Goal: Find specific page/section: Find specific page/section

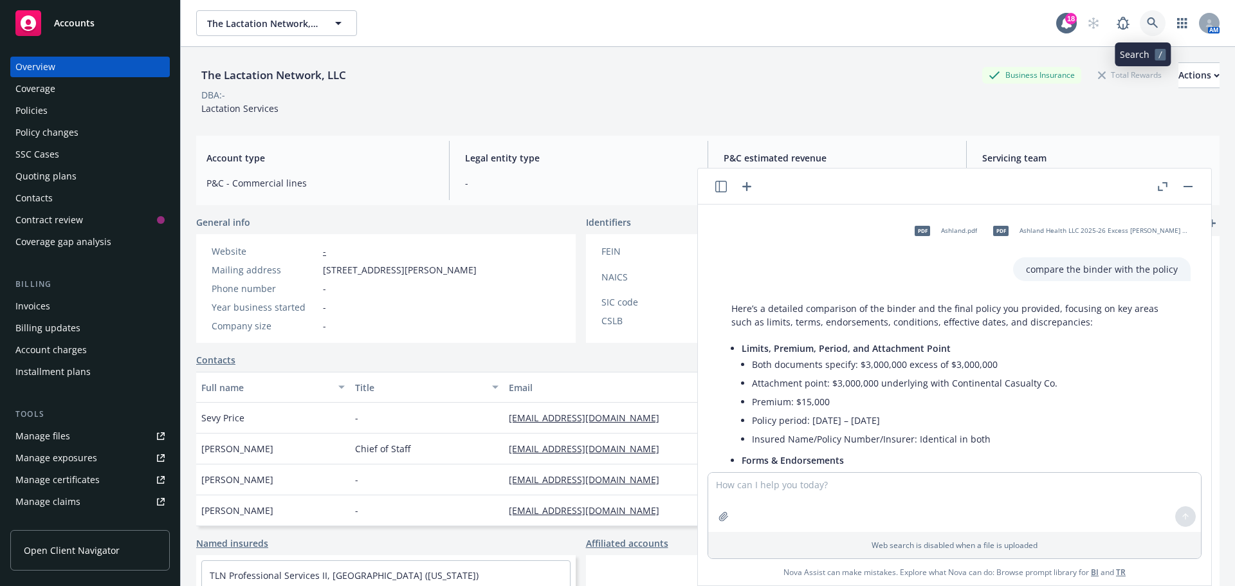
click at [1147, 21] on icon at bounding box center [1153, 23] width 12 height 12
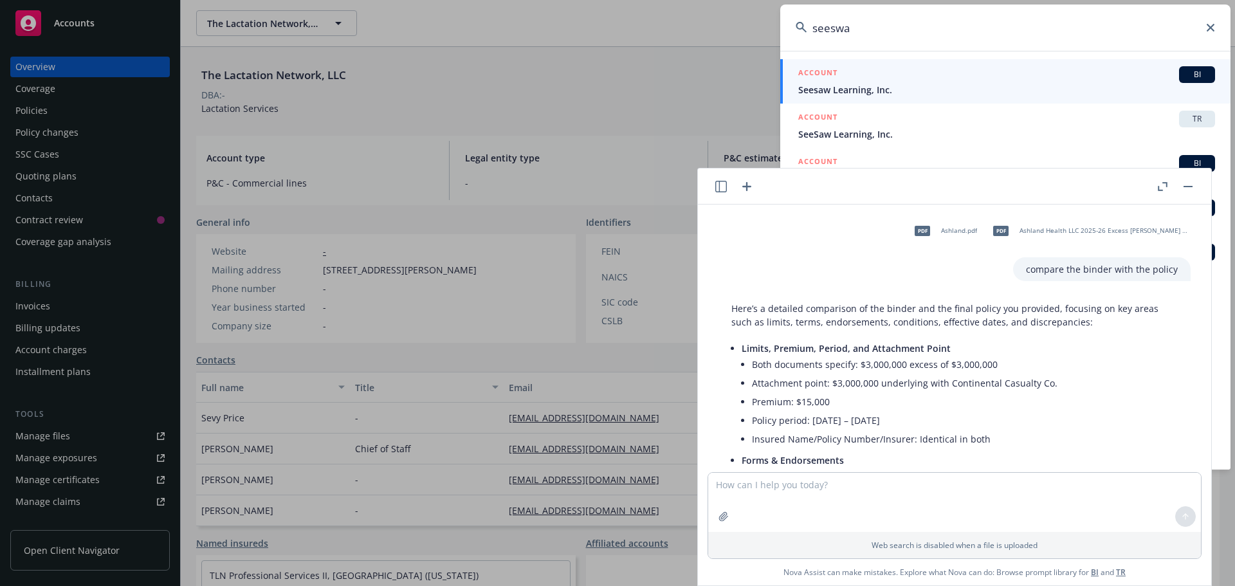
type input "seeswa"
click at [1179, 72] on div "BI" at bounding box center [1197, 74] width 36 height 17
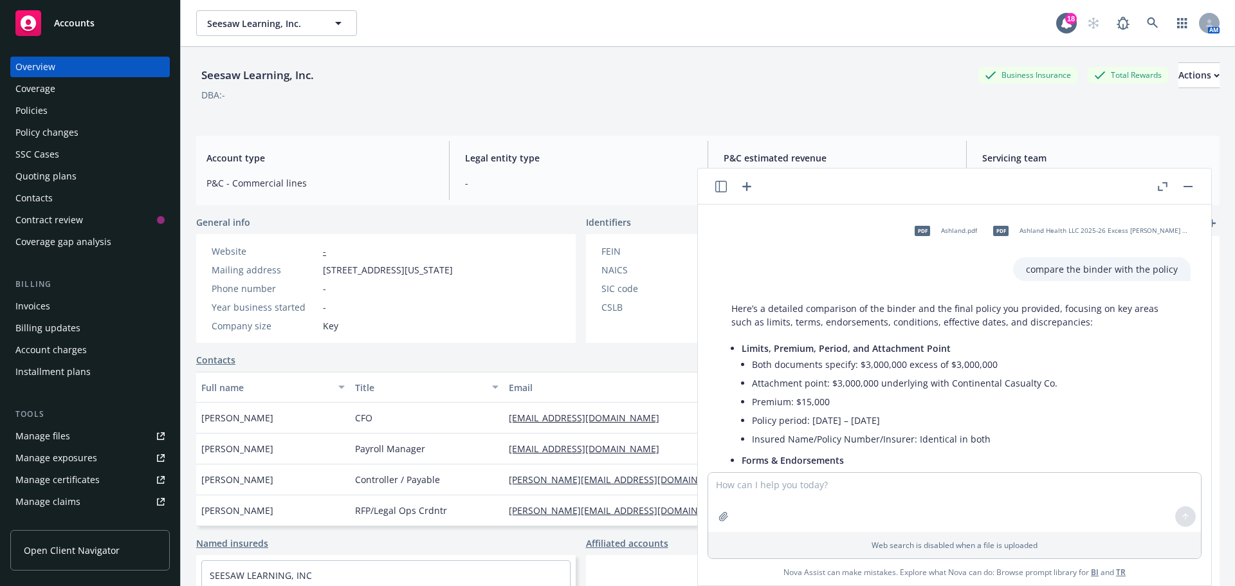
click at [42, 111] on div "Policies" at bounding box center [31, 110] width 32 height 21
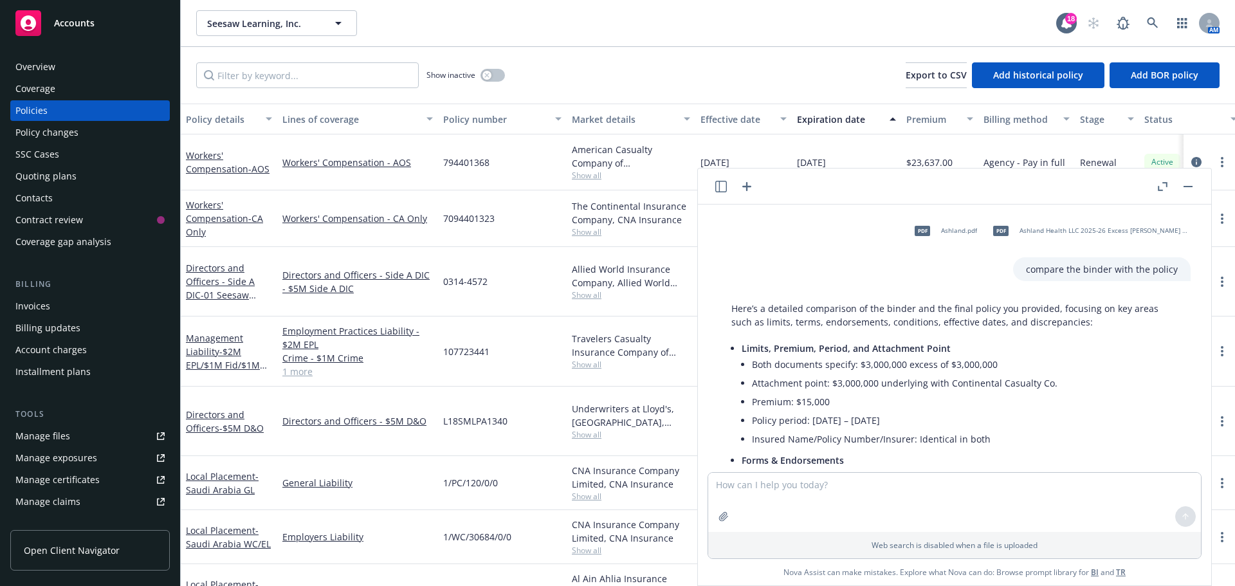
click at [1188, 186] on icon "button" at bounding box center [1187, 186] width 9 height 1
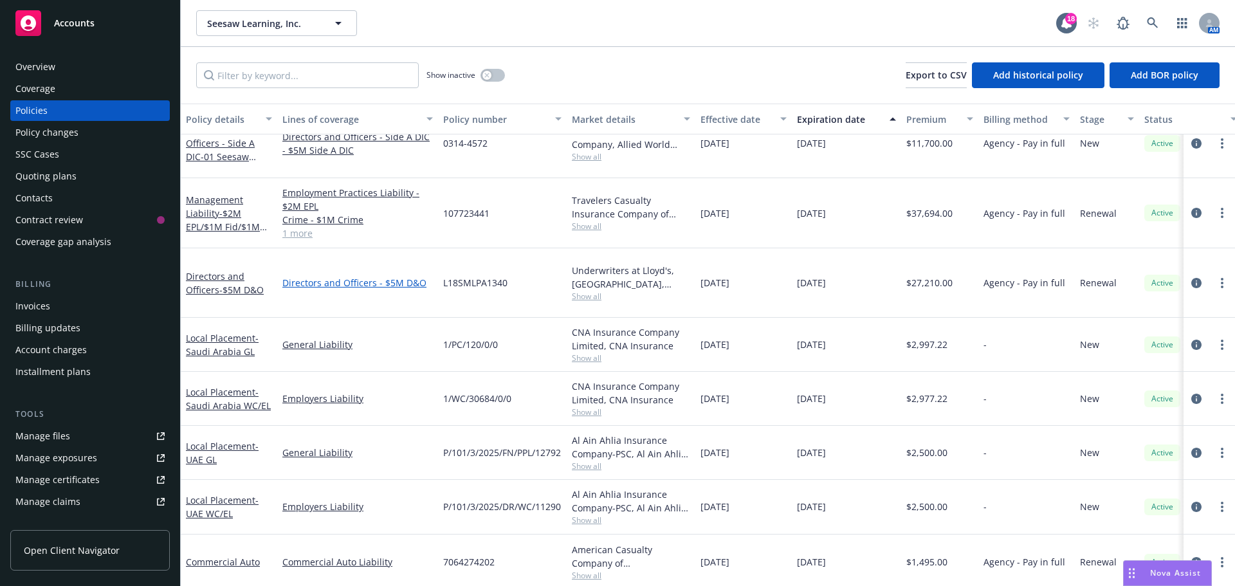
scroll to position [257, 0]
